Goal: Task Accomplishment & Management: Use online tool/utility

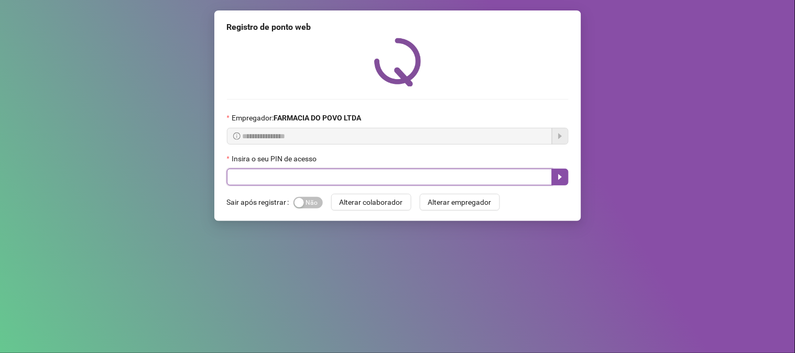
click at [333, 173] on input "text" at bounding box center [389, 177] width 325 height 17
type input "**"
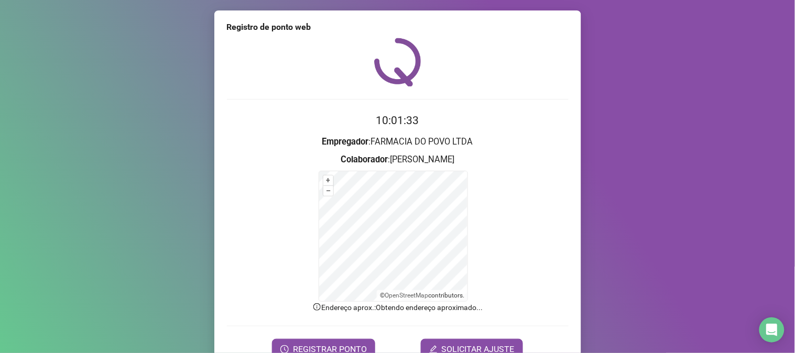
scroll to position [52, 0]
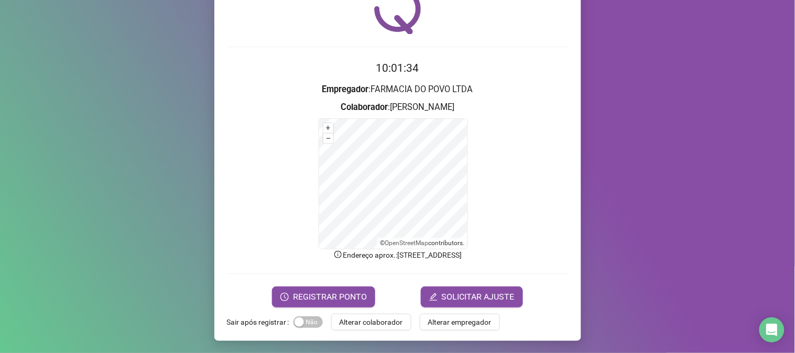
click at [347, 310] on div "Registro de ponto web 10:01:34 Empregador : FARMACIA DO POVO LTDA Colaborador :…" at bounding box center [397, 149] width 367 height 383
click at [347, 301] on span "REGISTRAR PONTO" at bounding box center [330, 297] width 74 height 13
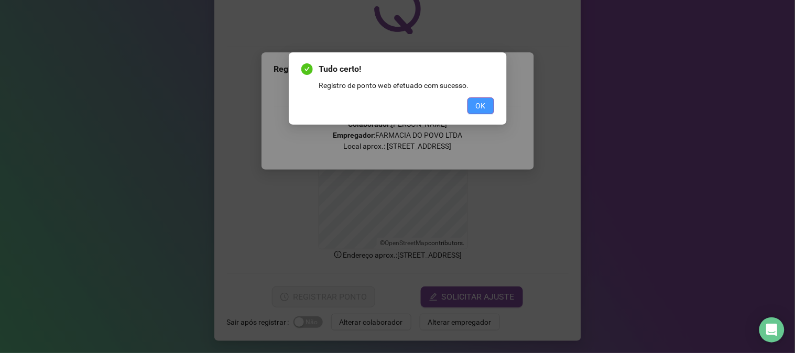
click at [490, 105] on button "OK" at bounding box center [480, 105] width 27 height 17
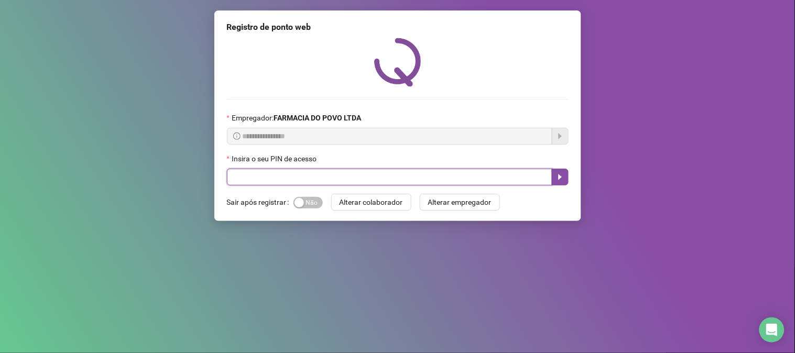
click at [458, 170] on input "text" at bounding box center [389, 177] width 325 height 17
type input "**"
click at [553, 181] on button "button" at bounding box center [560, 177] width 17 height 17
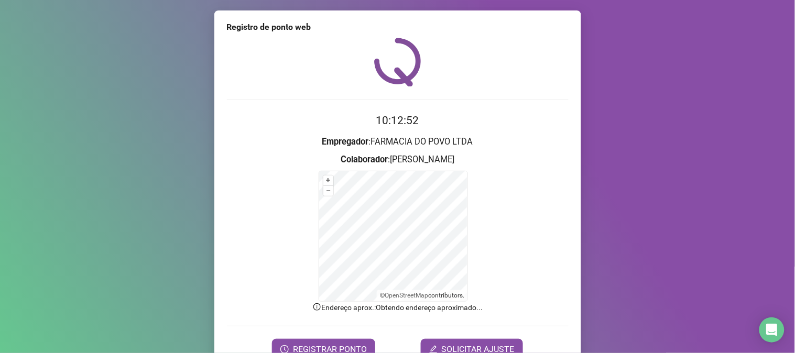
scroll to position [52, 0]
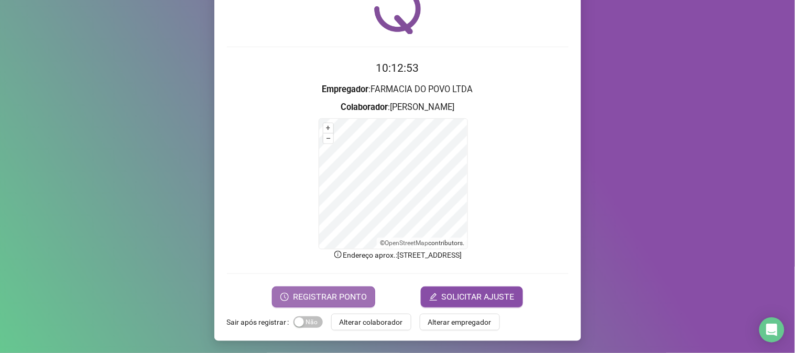
click at [306, 290] on button "REGISTRAR PONTO" at bounding box center [323, 297] width 103 height 21
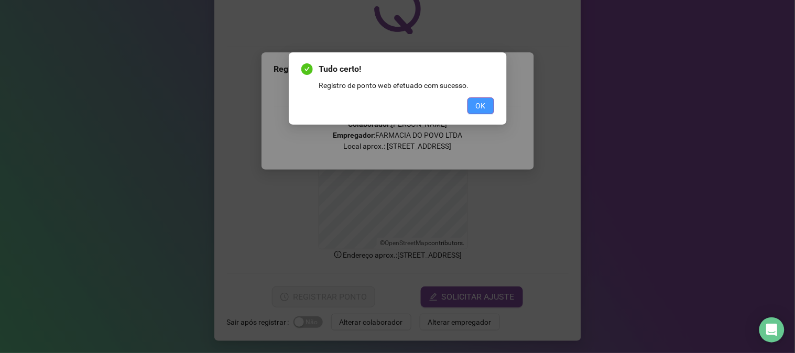
click at [470, 105] on button "OK" at bounding box center [480, 105] width 27 height 17
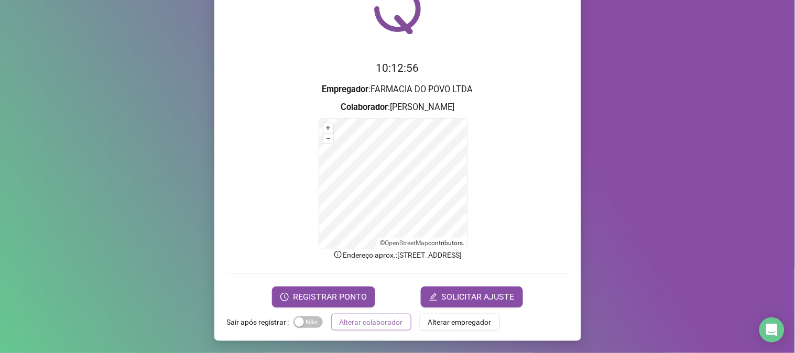
click at [373, 322] on span "Alterar colaborador" at bounding box center [371, 322] width 63 height 12
